Goal: Task Accomplishment & Management: Manage account settings

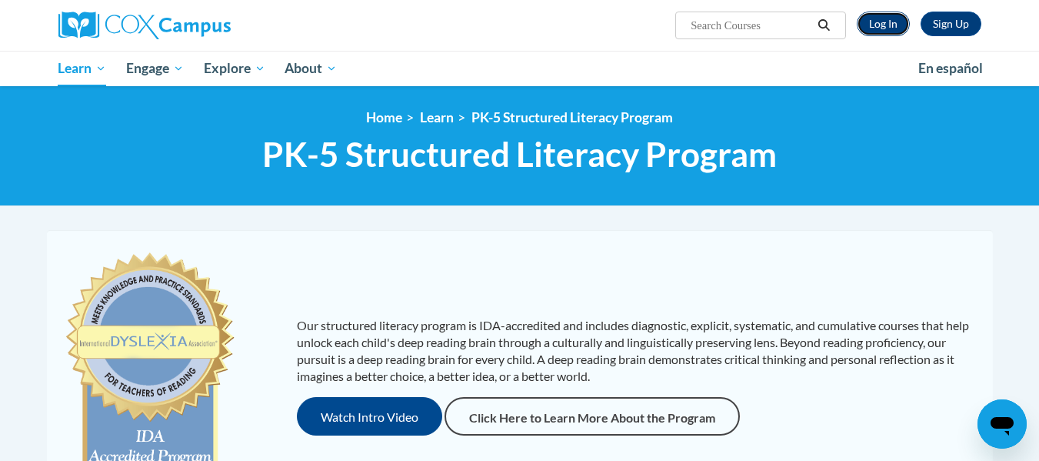
click at [877, 20] on link "Log In" at bounding box center [883, 24] width 53 height 25
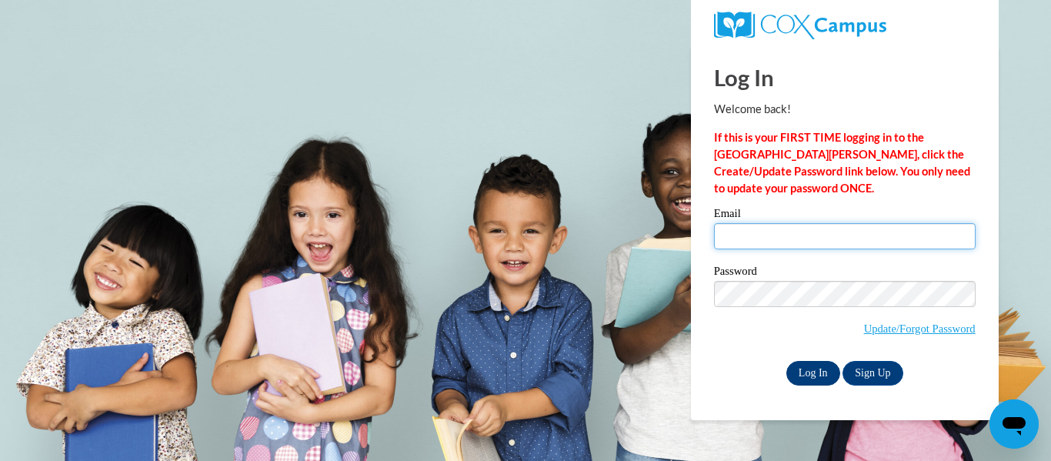
type input "[EMAIL_ADDRESS][DOMAIN_NAME]"
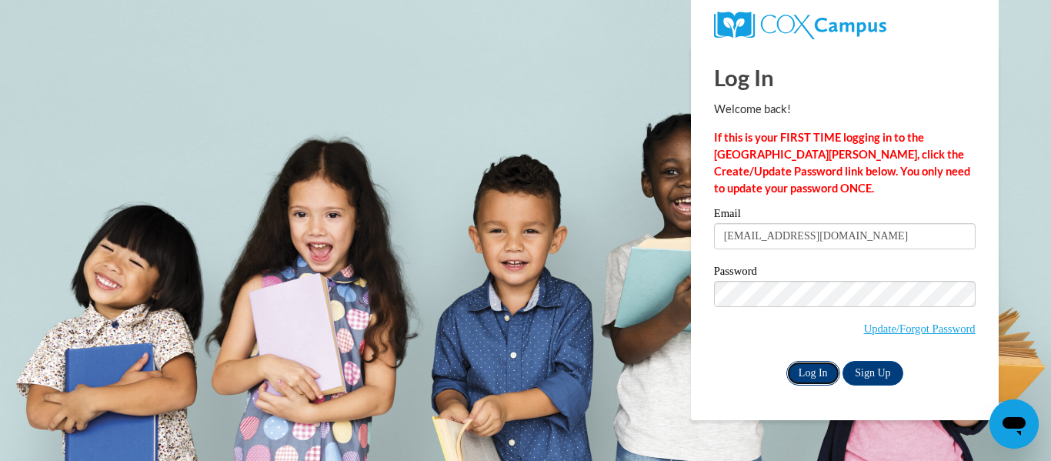
click at [809, 374] on input "Log In" at bounding box center [813, 373] width 54 height 25
